Goal: Task Accomplishment & Management: Use online tool/utility

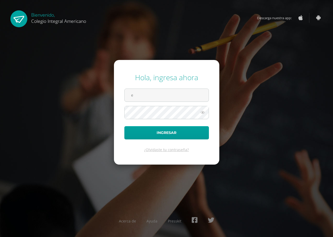
type input "[EMAIL_ADDRESS][DOMAIN_NAME]"
click at [124, 126] on button "Ingresar" at bounding box center [166, 132] width 84 height 13
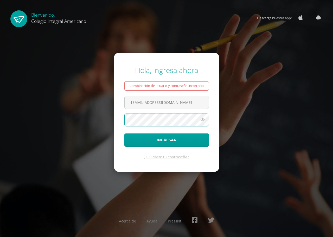
click at [124, 134] on button "Ingresar" at bounding box center [166, 140] width 84 height 13
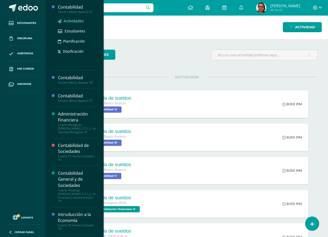
click at [72, 19] on span "Actividades" at bounding box center [74, 20] width 20 height 5
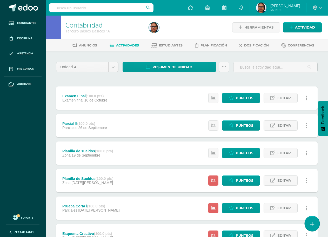
click at [312, 219] on link at bounding box center [312, 223] width 15 height 15
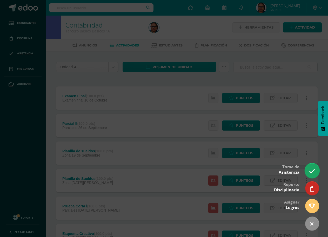
click at [312, 171] on icon at bounding box center [312, 171] width 6 height 6
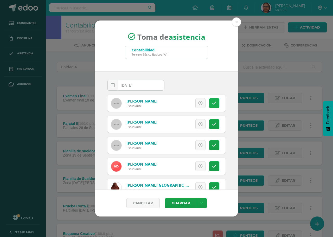
click at [212, 103] on icon at bounding box center [214, 103] width 4 height 4
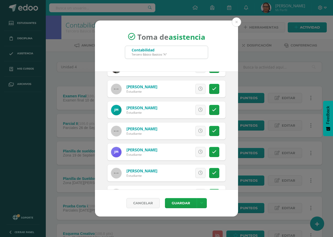
scroll to position [234, 0]
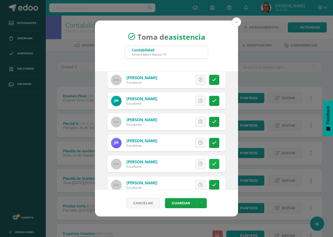
click at [212, 161] on link at bounding box center [214, 164] width 10 height 10
click at [212, 143] on icon at bounding box center [214, 143] width 4 height 4
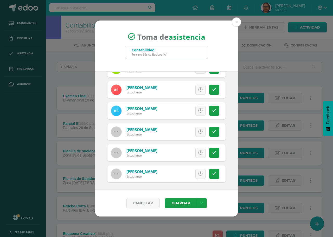
scroll to position [499, 0]
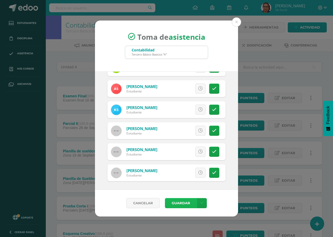
click at [185, 201] on button "Guardar" at bounding box center [181, 203] width 32 height 10
